Goal: Information Seeking & Learning: Check status

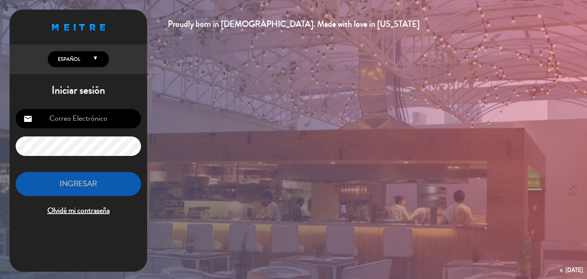
type input "[EMAIL_ADDRESS][DOMAIN_NAME]"
click at [100, 185] on button "INGRESAR" at bounding box center [78, 184] width 125 height 24
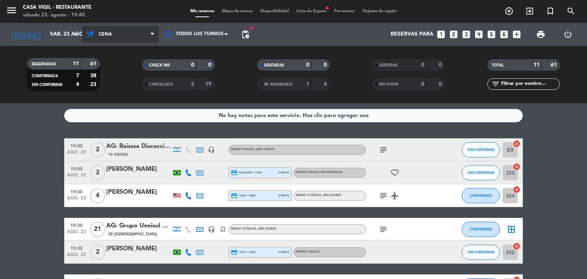
click at [143, 36] on span "Cena" at bounding box center [120, 34] width 76 height 17
click at [111, 86] on div "menu Casa Vigil - Restaurante sábado 23. agosto - 19:40 Mis reservas Mapa de me…" at bounding box center [293, 51] width 587 height 103
click at [150, 32] on span "Cena" at bounding box center [120, 34] width 76 height 17
click at [118, 70] on div "menu Casa Vigil - Restaurante sábado 23. agosto - 19:40 Mis reservas Mapa de me…" at bounding box center [293, 51] width 587 height 103
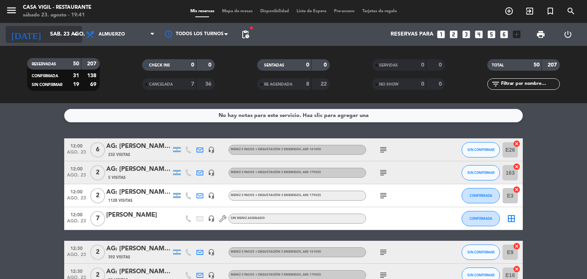
click at [75, 35] on icon "arrow_drop_down" at bounding box center [75, 34] width 9 height 9
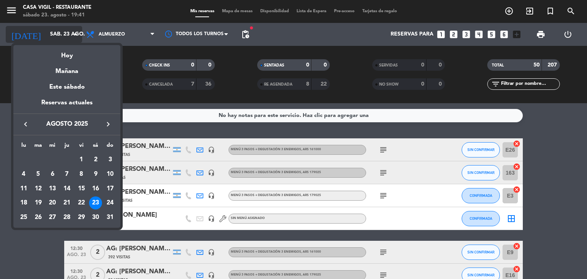
click at [76, 34] on div at bounding box center [293, 139] width 587 height 279
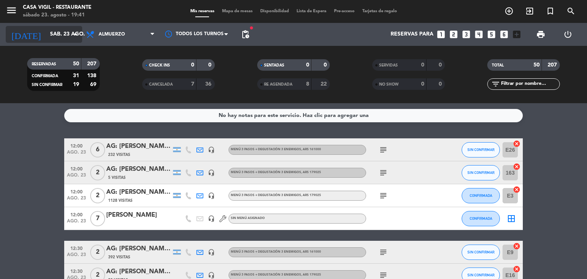
click at [76, 34] on icon "arrow_drop_down" at bounding box center [75, 34] width 9 height 9
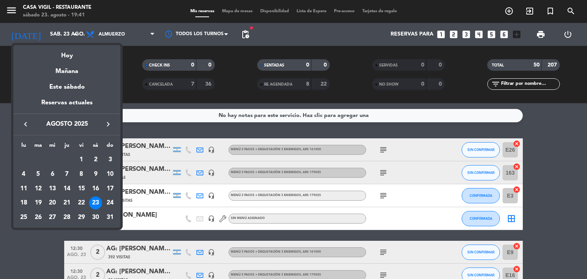
click at [112, 204] on div "24" at bounding box center [110, 202] width 13 height 13
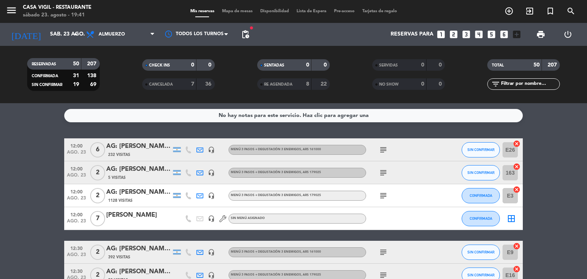
type input "dom. 24 ago."
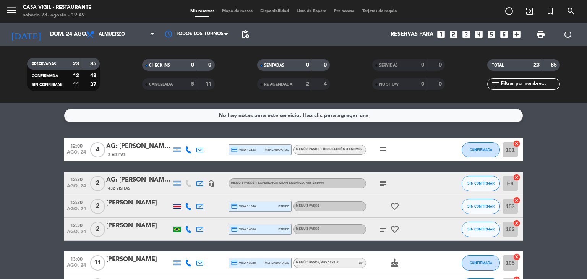
click at [167, 146] on div "AG: [PERSON_NAME] X 4 / melhor mendoza" at bounding box center [138, 146] width 65 height 10
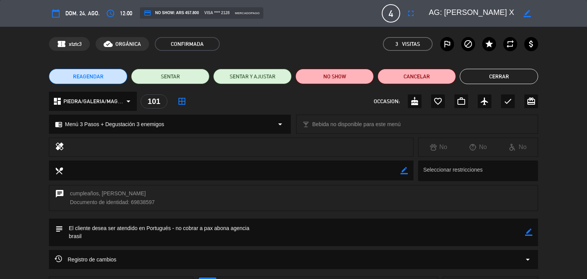
click at [490, 74] on button "Cerrar" at bounding box center [499, 76] width 78 height 15
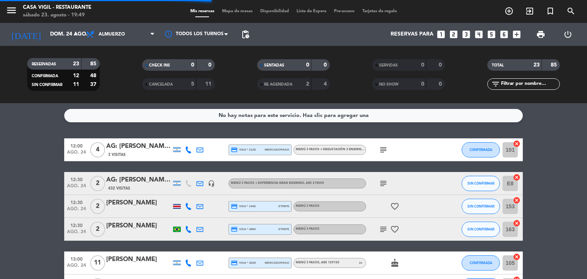
click at [158, 180] on div "AG: [PERSON_NAME] X2/ RED GLOBE" at bounding box center [138, 180] width 65 height 10
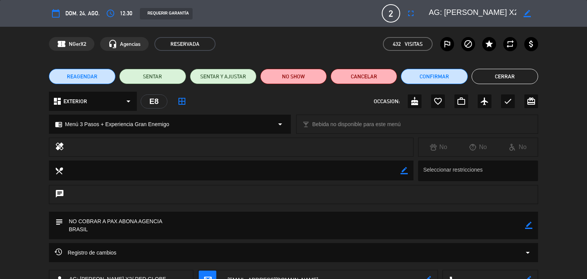
click at [512, 75] on button "Cerrar" at bounding box center [504, 76] width 66 height 15
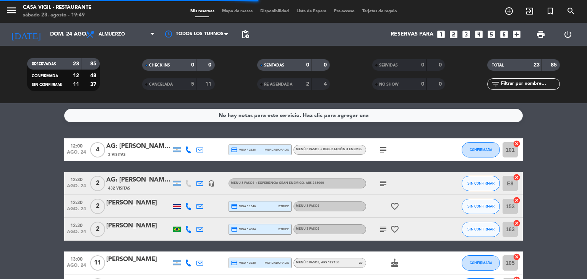
click at [178, 204] on div at bounding box center [177, 206] width 8 height 5
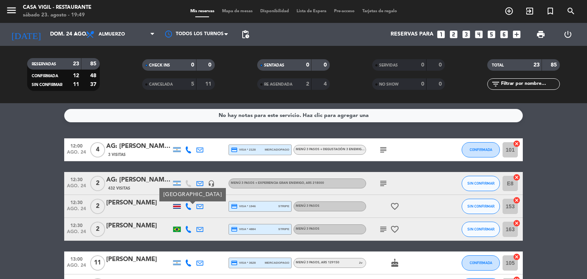
click at [178, 204] on div at bounding box center [177, 206] width 8 height 5
click at [126, 205] on div "[PERSON_NAME]" at bounding box center [138, 203] width 65 height 10
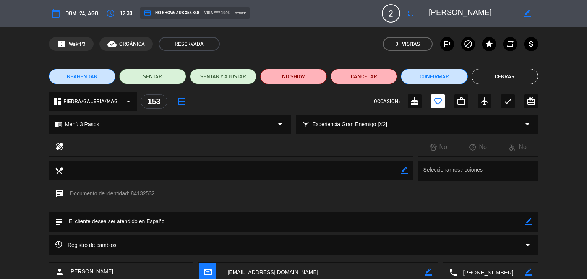
click at [484, 79] on button "Cerrar" at bounding box center [504, 76] width 66 height 15
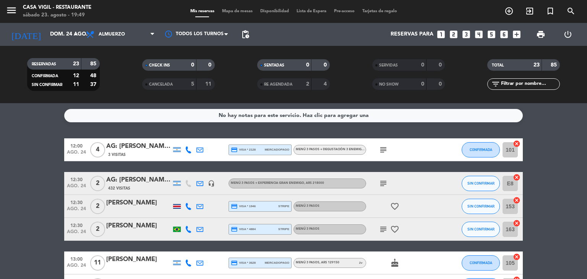
click at [138, 230] on div "[PERSON_NAME]" at bounding box center [138, 226] width 65 height 10
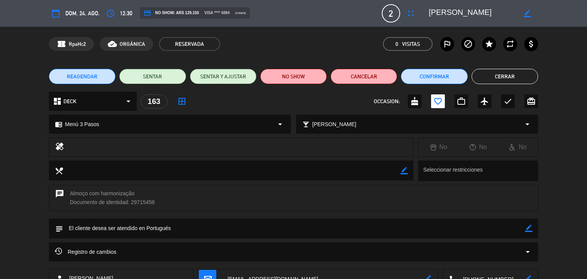
click at [495, 78] on button "Cerrar" at bounding box center [504, 76] width 66 height 15
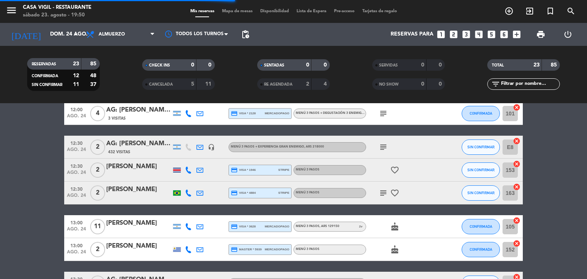
scroll to position [76, 0]
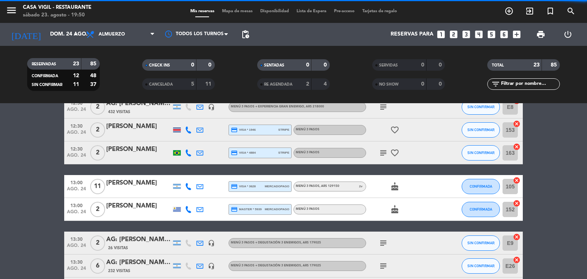
click at [144, 185] on div "[PERSON_NAME]" at bounding box center [138, 183] width 65 height 10
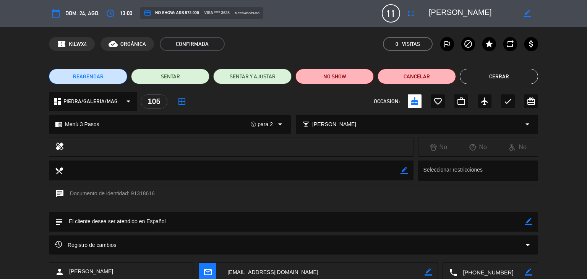
click at [277, 122] on icon "arrow_drop_down" at bounding box center [279, 124] width 9 height 9
select select "2"
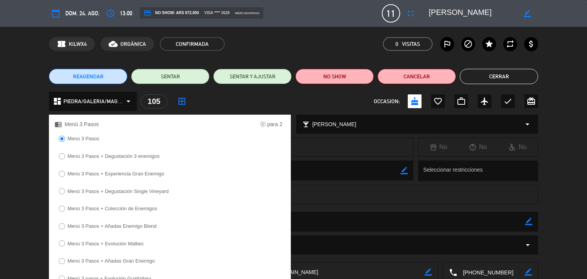
click at [2, 134] on div "chrome_reader_mode Menú 3 Pasos Ⓥ para 2 Menú 3 Pasos Menú 3 Pasos + Degustació…" at bounding box center [293, 127] width 587 height 19
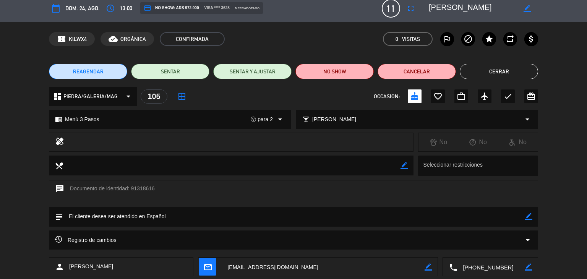
scroll to position [0, 0]
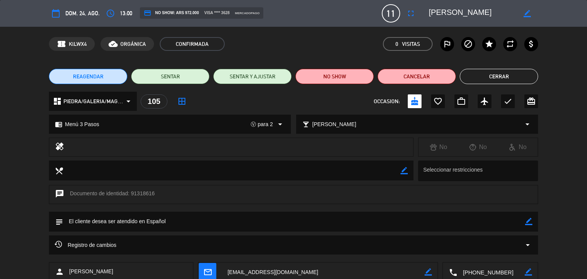
click at [492, 78] on button "Cerrar" at bounding box center [499, 76] width 78 height 15
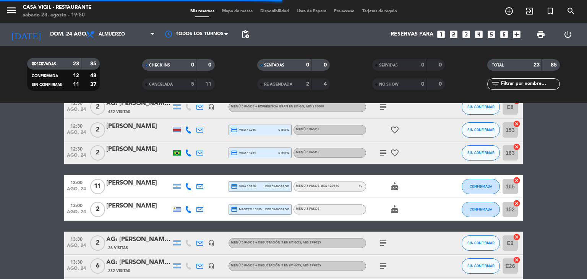
click at [178, 209] on div at bounding box center [177, 209] width 8 height 5
click at [127, 204] on div "[PERSON_NAME]" at bounding box center [138, 206] width 65 height 10
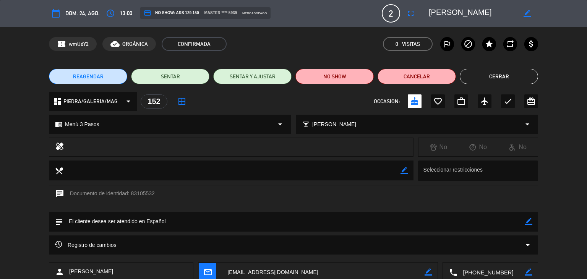
click at [486, 81] on button "Cerrar" at bounding box center [499, 76] width 78 height 15
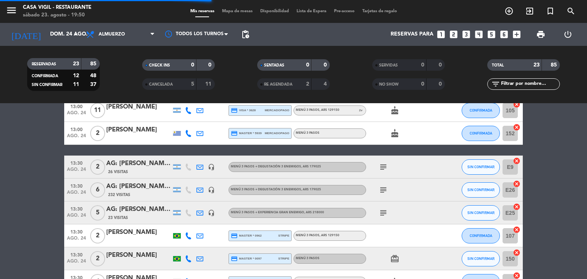
scroll to position [153, 0]
click at [138, 165] on div "AG: [PERSON_NAME] X2/ RAMA TOUR" at bounding box center [138, 163] width 65 height 10
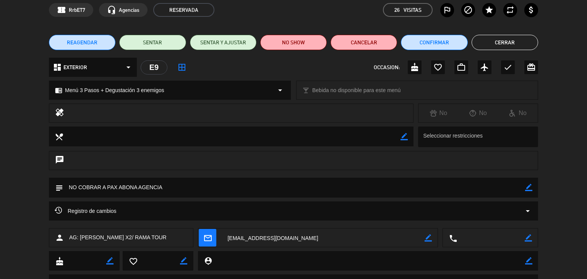
scroll to position [0, 0]
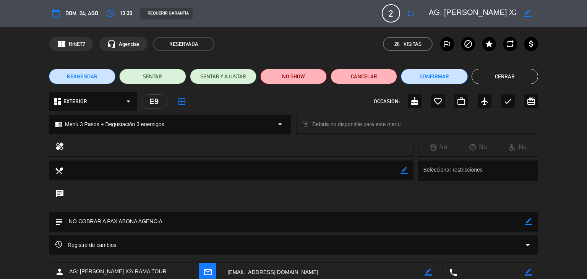
click at [493, 76] on button "Cerrar" at bounding box center [504, 76] width 66 height 15
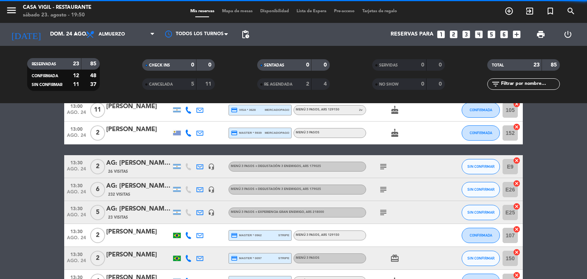
click at [145, 185] on div "AG: [PERSON_NAME] De Conti X6/ SUNTRIP" at bounding box center [138, 186] width 65 height 10
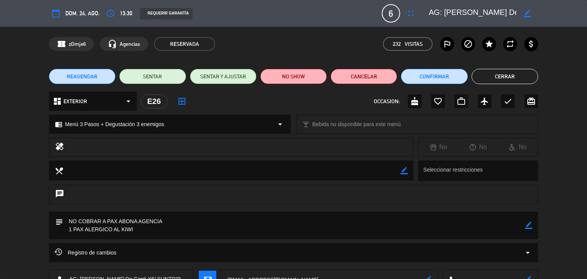
click at [510, 75] on button "Cerrar" at bounding box center [504, 76] width 66 height 15
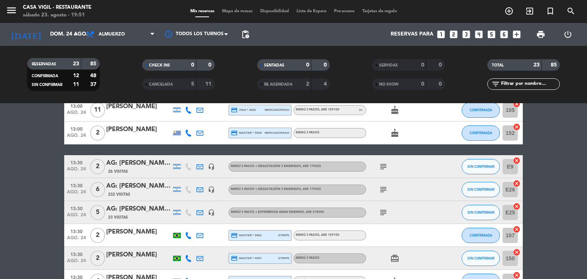
click at [154, 210] on div "AG: [PERSON_NAME] X5/ VALLEY" at bounding box center [138, 209] width 65 height 10
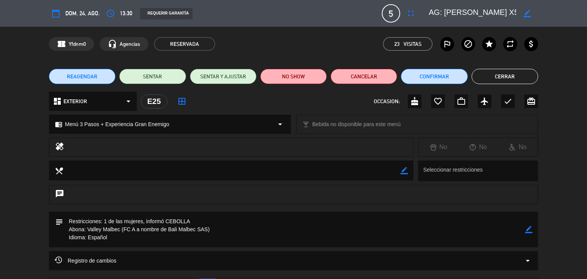
click at [501, 74] on button "Cerrar" at bounding box center [504, 76] width 66 height 15
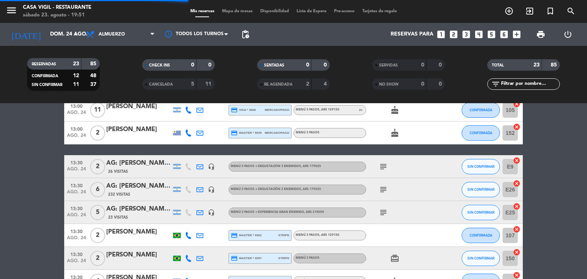
scroll to position [191, 0]
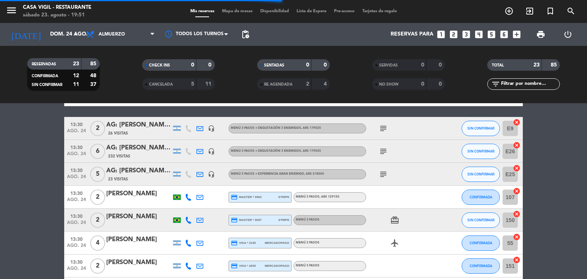
click at [153, 196] on div "[PERSON_NAME]" at bounding box center [138, 194] width 65 height 10
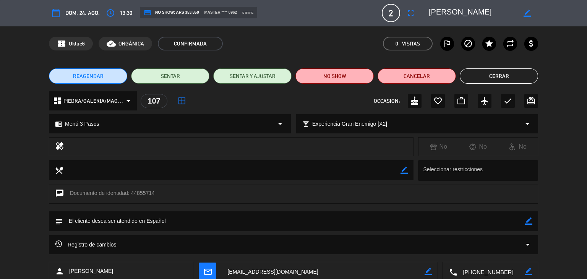
scroll to position [0, 0]
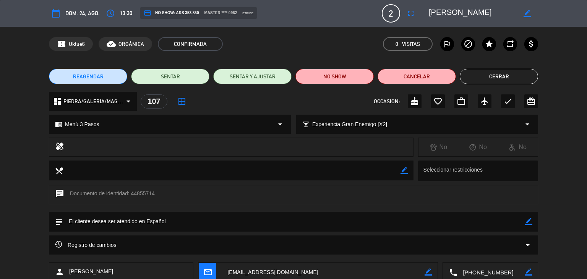
click at [482, 75] on button "Cerrar" at bounding box center [499, 76] width 78 height 15
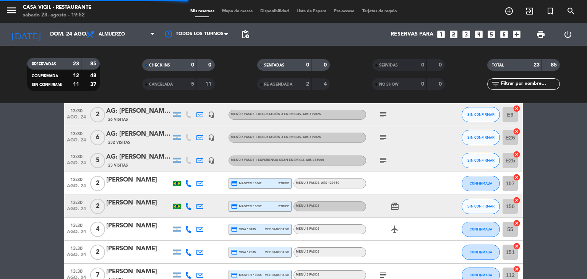
scroll to position [229, 0]
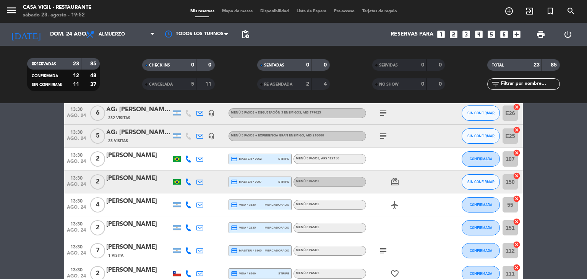
click at [152, 178] on div "[PERSON_NAME]" at bounding box center [138, 178] width 65 height 10
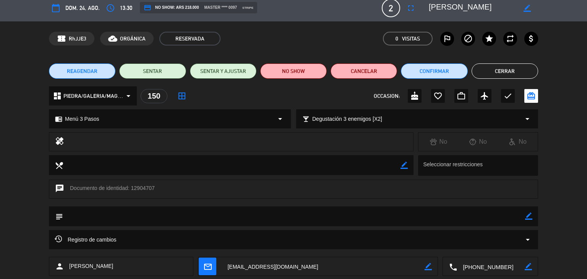
scroll to position [0, 0]
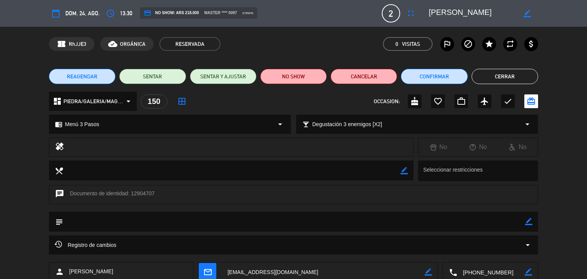
click at [501, 80] on button "Cerrar" at bounding box center [504, 76] width 66 height 15
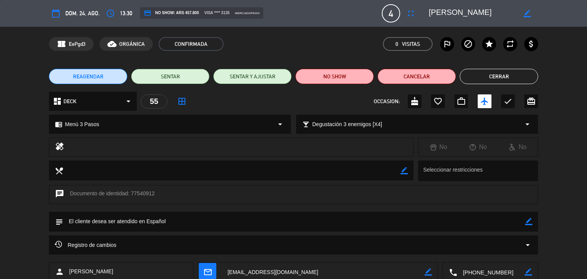
click at [491, 76] on button "Cerrar" at bounding box center [499, 76] width 78 height 15
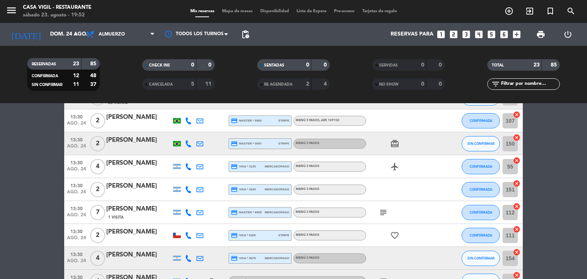
click at [142, 188] on div "[PERSON_NAME]" at bounding box center [138, 186] width 65 height 10
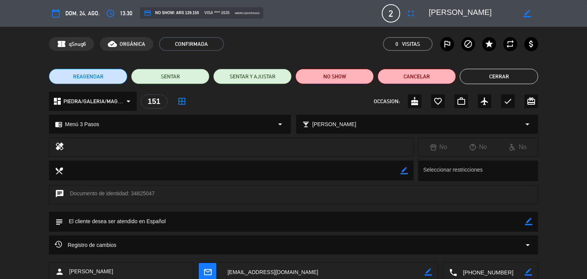
click at [489, 77] on button "Cerrar" at bounding box center [499, 76] width 78 height 15
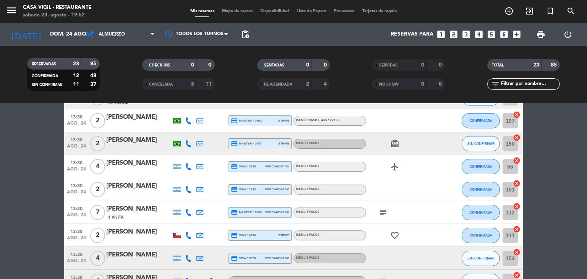
click at [143, 210] on div "[PERSON_NAME]" at bounding box center [138, 209] width 65 height 10
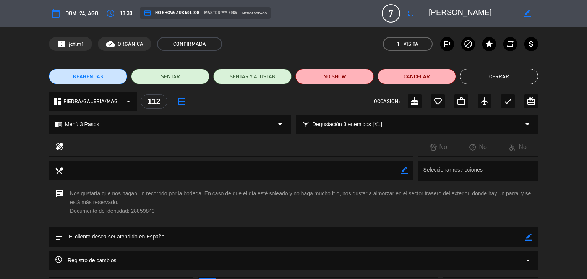
scroll to position [38, 0]
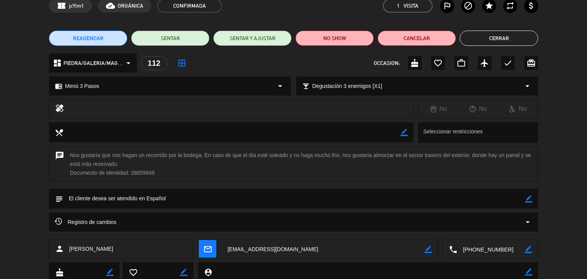
drag, startPoint x: 113, startPoint y: 248, endPoint x: 72, endPoint y: 246, distance: 41.3
click at [67, 245] on div "person [PERSON_NAME]" at bounding box center [121, 248] width 144 height 19
copy span "[PERSON_NAME]"
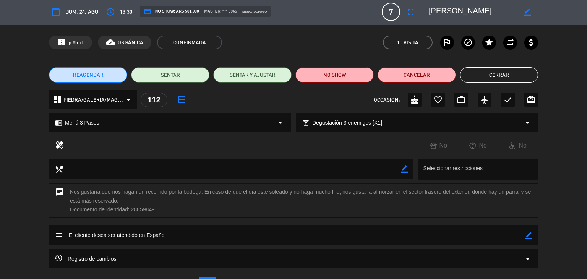
scroll to position [0, 0]
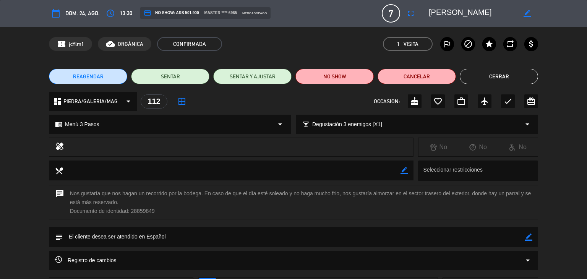
click at [511, 80] on button "Cerrar" at bounding box center [499, 76] width 78 height 15
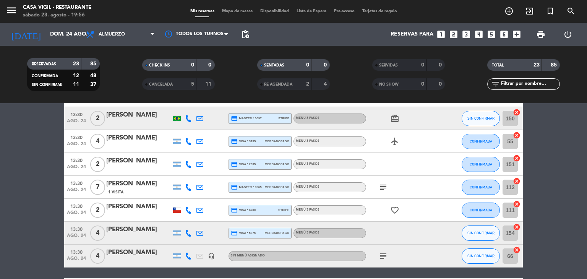
scroll to position [306, 0]
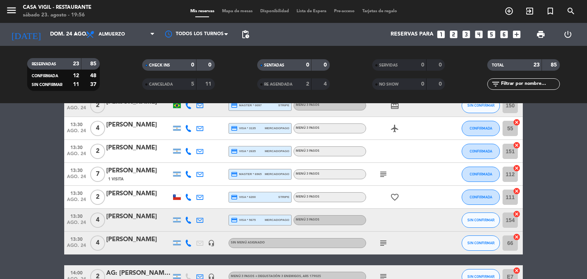
click at [125, 193] on div "[PERSON_NAME]" at bounding box center [138, 194] width 65 height 10
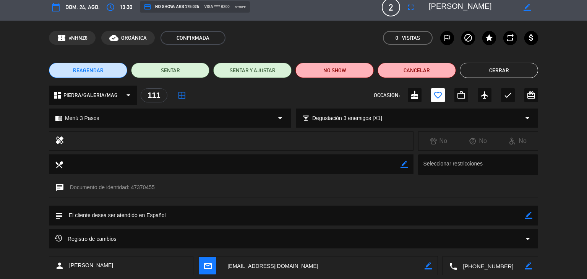
scroll to position [0, 0]
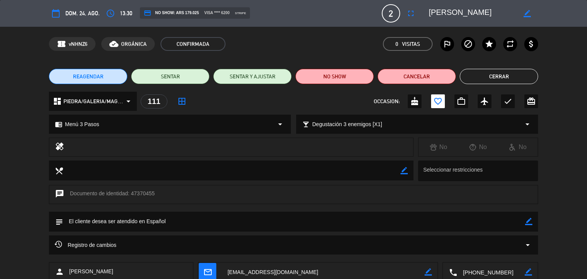
click at [513, 71] on button "Cerrar" at bounding box center [499, 76] width 78 height 15
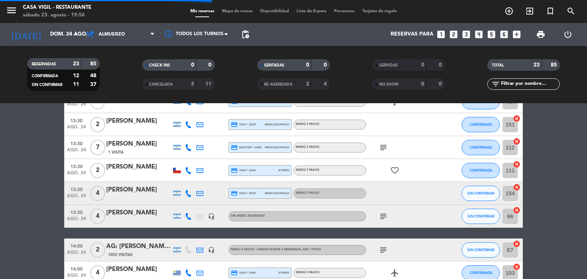
scroll to position [382, 0]
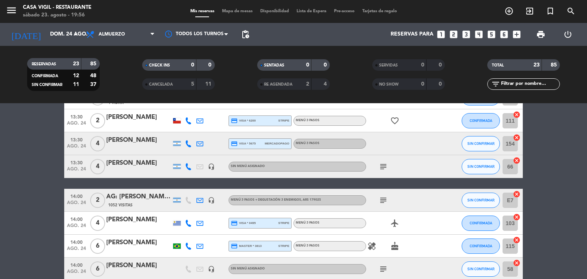
click at [146, 141] on div "[PERSON_NAME]" at bounding box center [138, 140] width 65 height 10
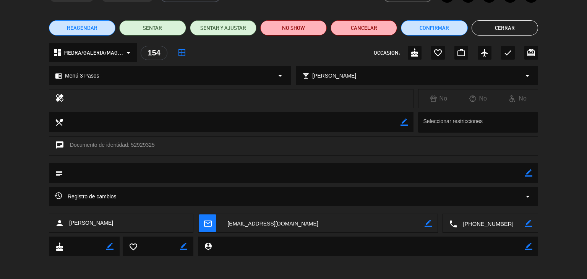
scroll to position [0, 0]
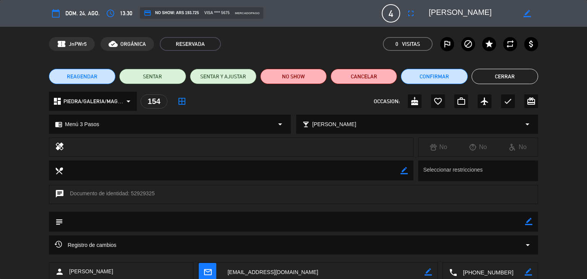
click at [494, 75] on button "Cerrar" at bounding box center [504, 76] width 66 height 15
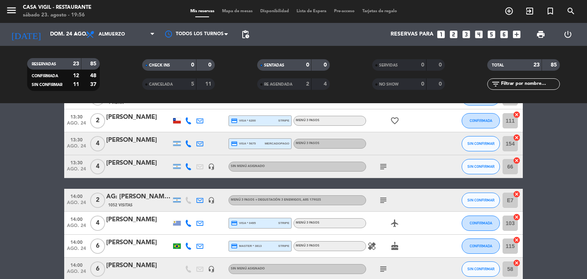
click at [152, 165] on div "[PERSON_NAME]" at bounding box center [138, 163] width 65 height 10
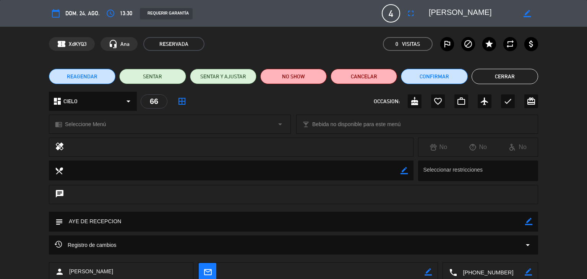
click at [495, 78] on button "Cerrar" at bounding box center [504, 76] width 66 height 15
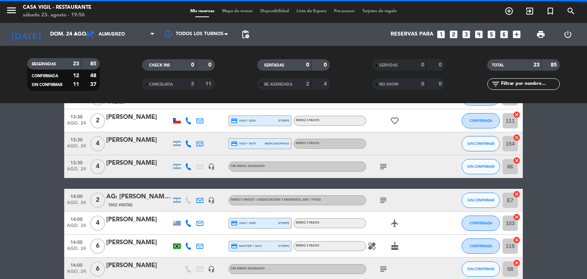
scroll to position [420, 0]
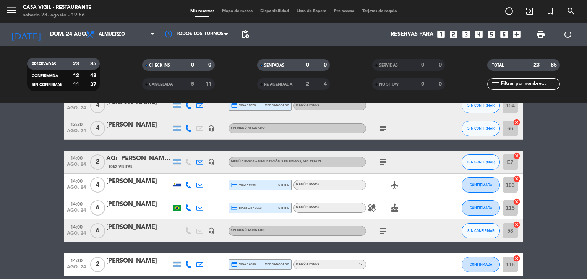
click at [150, 161] on div "AG: [PERSON_NAME] X2/ SINEUS" at bounding box center [138, 159] width 65 height 10
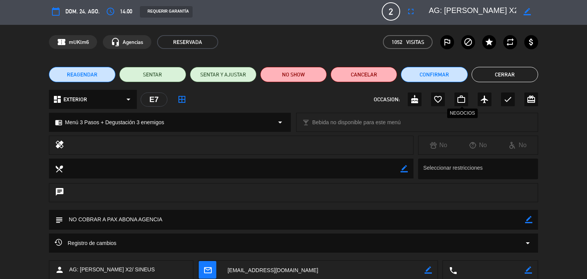
scroll to position [0, 0]
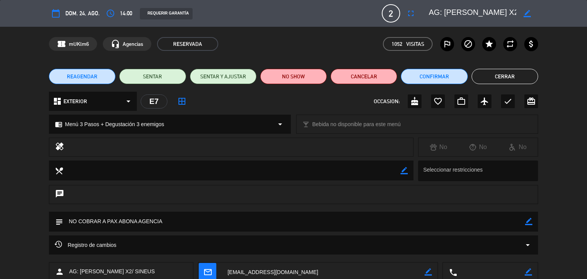
click at [493, 72] on button "Cerrar" at bounding box center [504, 76] width 66 height 15
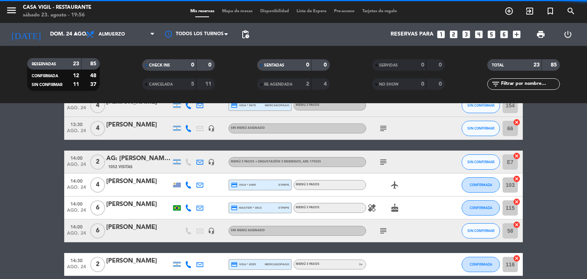
click at [139, 182] on div "[PERSON_NAME]" at bounding box center [138, 181] width 65 height 10
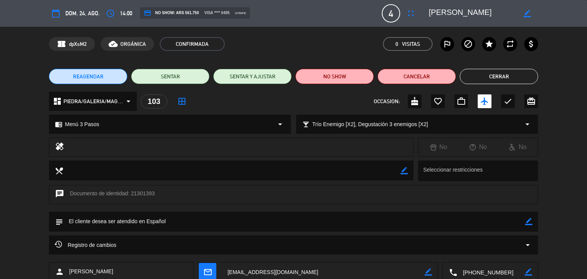
click at [475, 77] on button "Cerrar" at bounding box center [499, 76] width 78 height 15
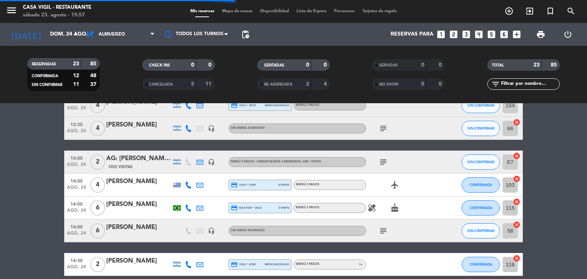
click at [148, 204] on div "[PERSON_NAME]" at bounding box center [138, 204] width 65 height 10
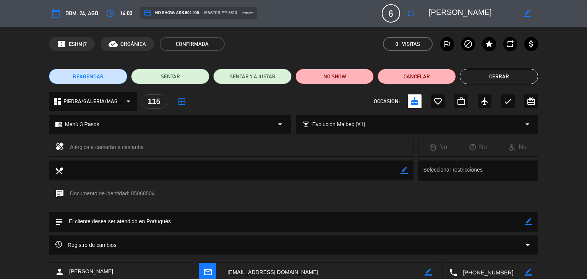
drag, startPoint x: 146, startPoint y: 147, endPoint x: 71, endPoint y: 150, distance: 74.9
click at [68, 152] on div "healing Alérgica a camarão e castanha" at bounding box center [231, 147] width 364 height 19
copy div "Alérgica a camarão e castanha"
click at [478, 76] on button "Cerrar" at bounding box center [499, 76] width 78 height 15
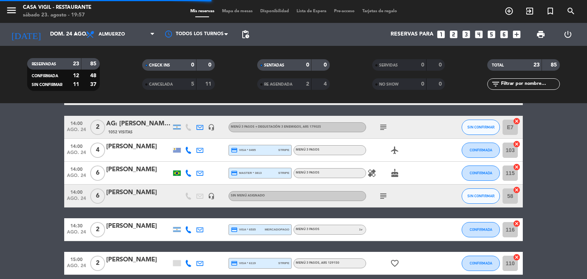
scroll to position [458, 0]
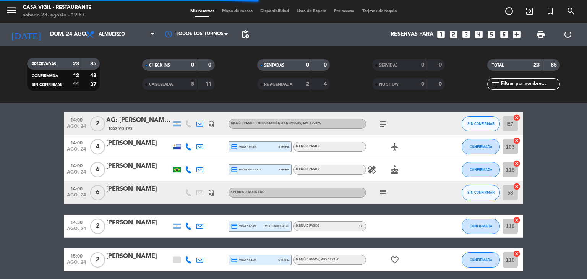
click at [153, 188] on div "[PERSON_NAME]" at bounding box center [138, 189] width 65 height 10
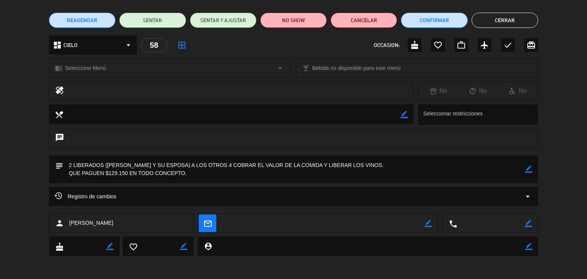
scroll to position [0, 0]
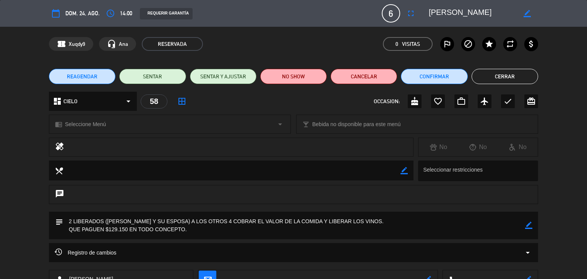
click at [507, 78] on button "Cerrar" at bounding box center [504, 76] width 66 height 15
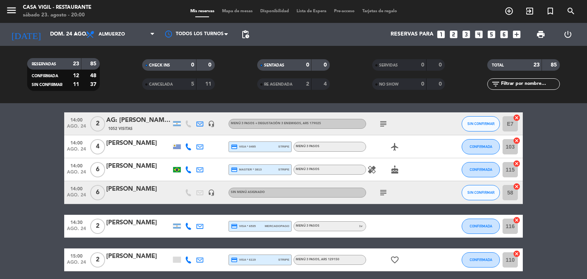
scroll to position [489, 0]
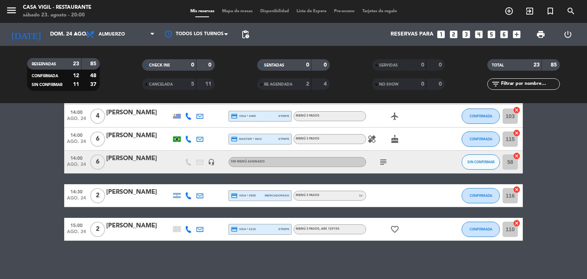
click at [147, 192] on div "[PERSON_NAME]" at bounding box center [138, 192] width 65 height 10
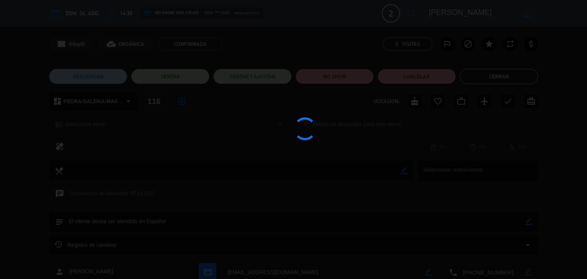
type input "[EMAIL_ADDRESS][DOMAIN_NAME]"
